Goal: Participate in discussion: Engage in conversation with other users on a specific topic

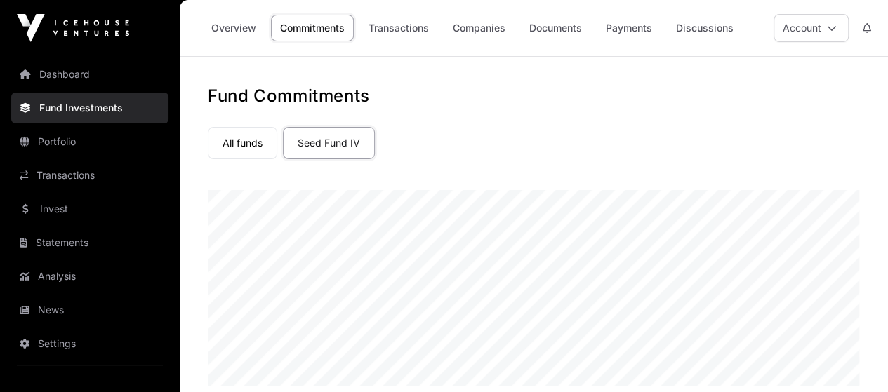
click at [69, 215] on link "Invest" at bounding box center [89, 209] width 157 height 31
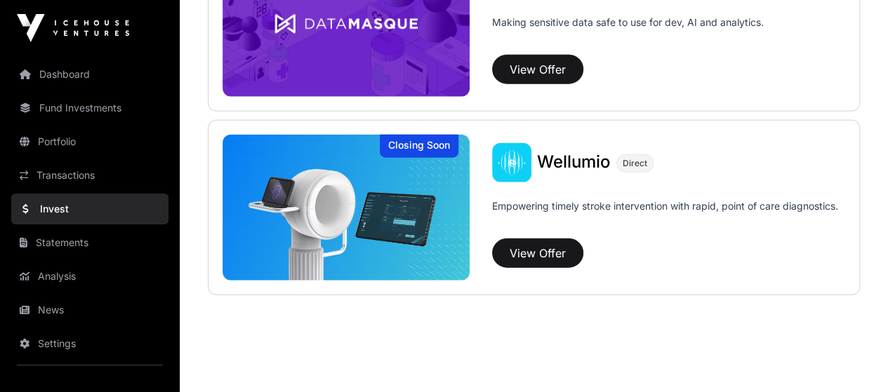
scroll to position [1730, 0]
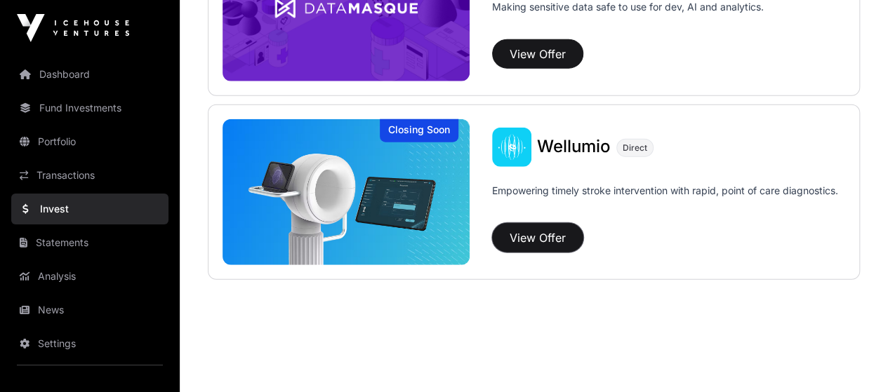
click at [541, 238] on button "View Offer" at bounding box center [537, 237] width 91 height 29
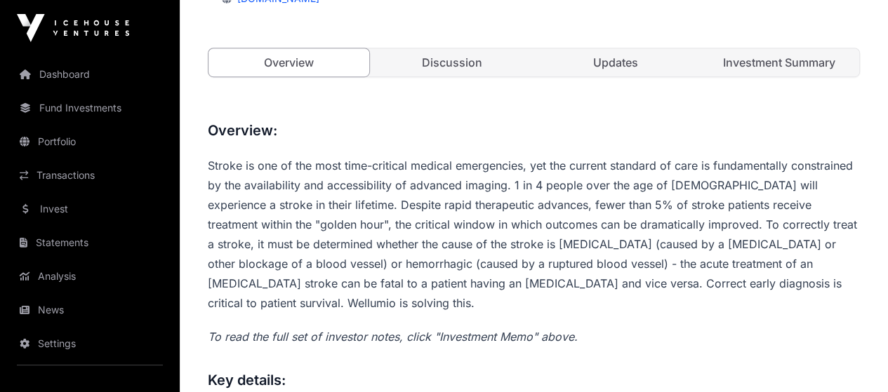
scroll to position [392, 0]
click at [437, 77] on link "Discussion" at bounding box center [452, 63] width 161 height 28
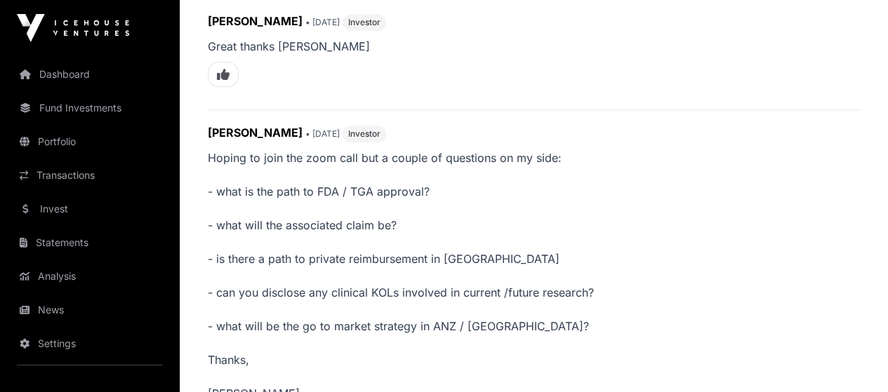
scroll to position [803, 0]
